Goal: Information Seeking & Learning: Learn about a topic

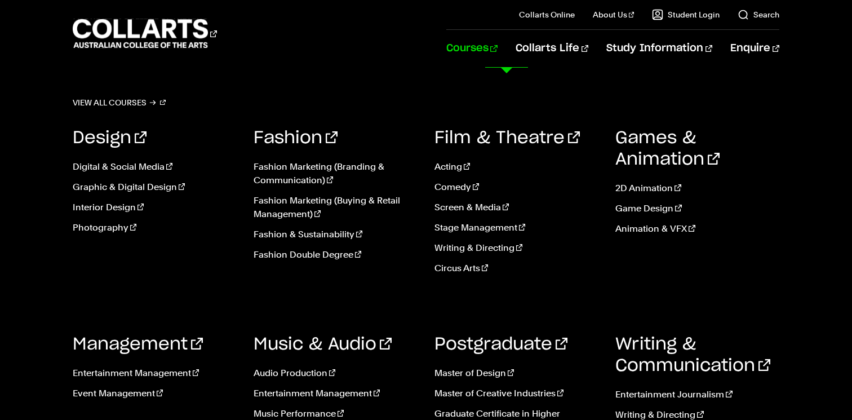
scroll to position [291, 0]
click at [111, 227] on link "Photography" at bounding box center [155, 228] width 164 height 14
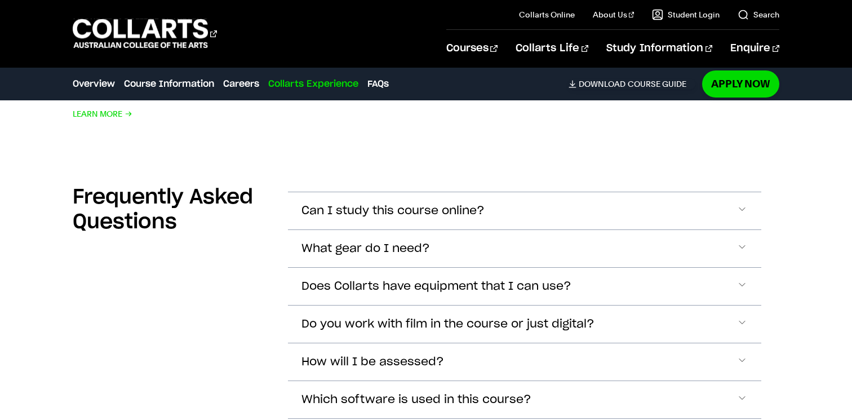
scroll to position [3882, 0]
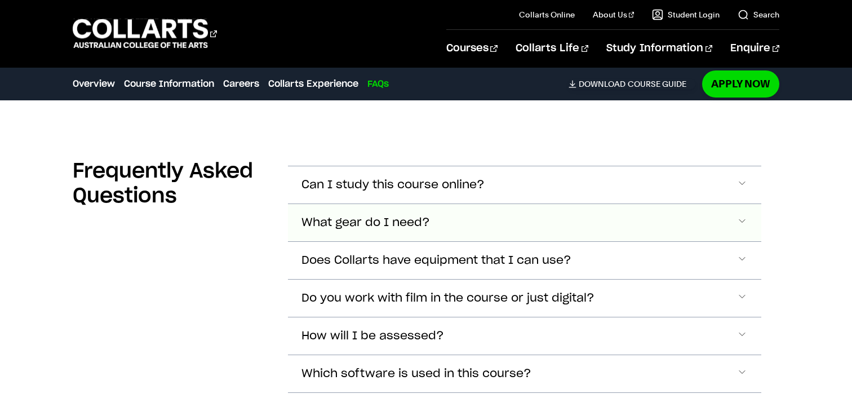
click at [392, 203] on button "What gear do I need?" at bounding box center [525, 184] width 474 height 37
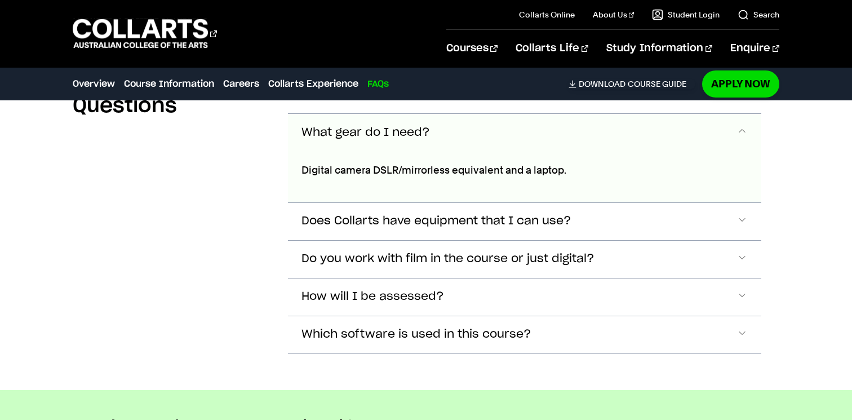
scroll to position [3985, 0]
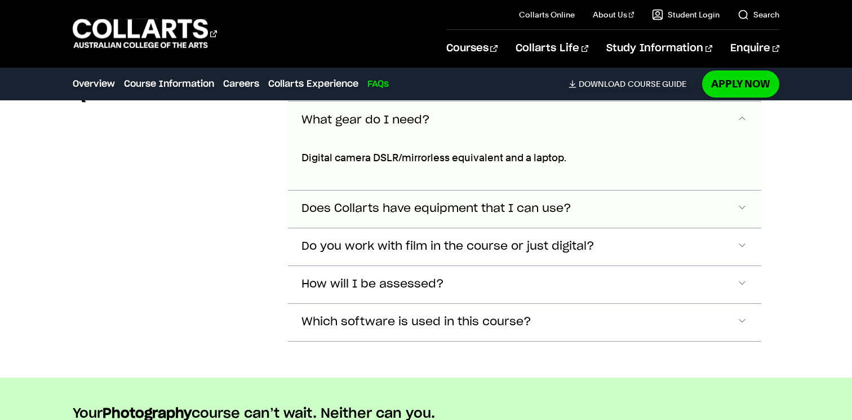
click at [363, 89] on span "Does Collarts have equipment that I can use?" at bounding box center [392, 82] width 183 height 13
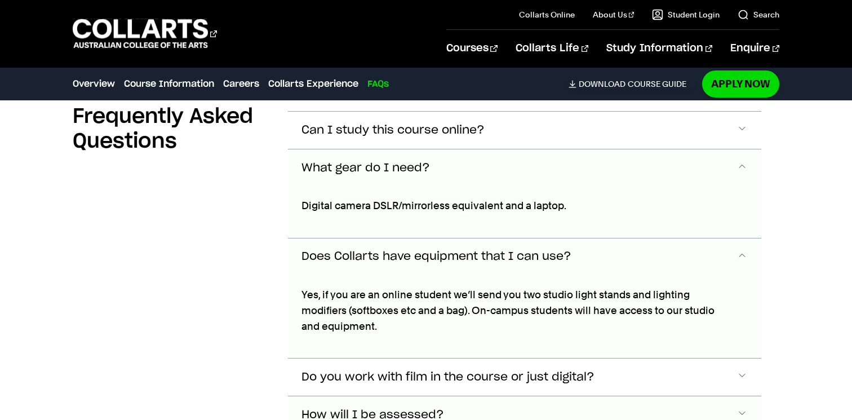
scroll to position [3936, 0]
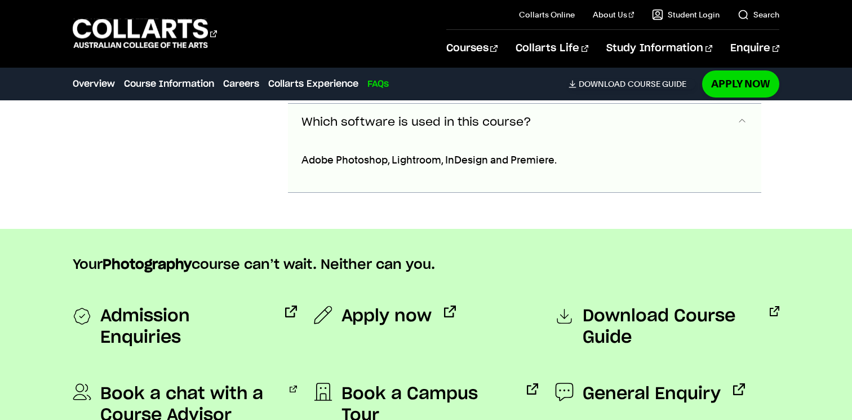
scroll to position [4268, 0]
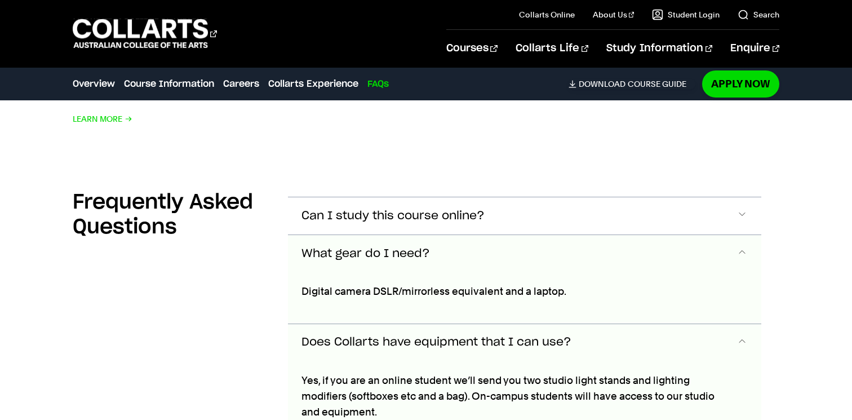
click at [368, 202] on button "Can I study this course online?" at bounding box center [525, 215] width 474 height 37
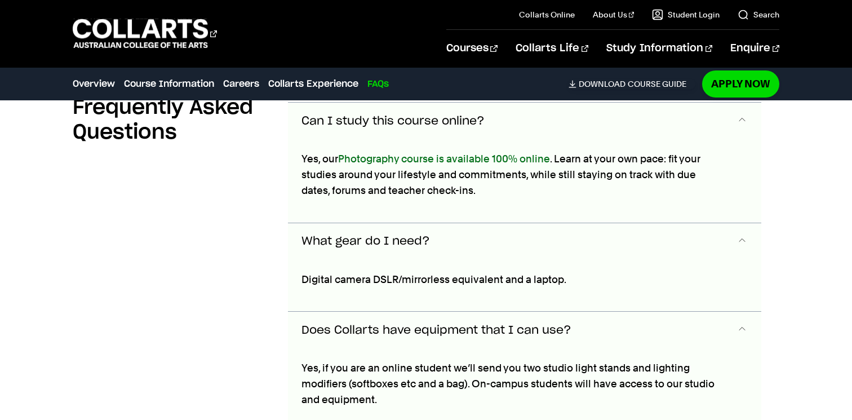
scroll to position [3947, 0]
